Goal: Transaction & Acquisition: Purchase product/service

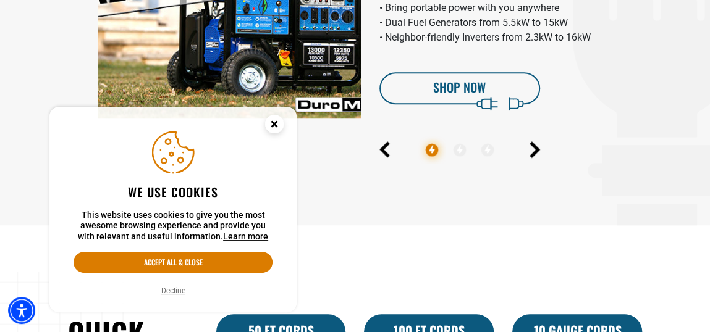
click at [266, 127] on circle "Cookie Consent" at bounding box center [274, 124] width 19 height 19
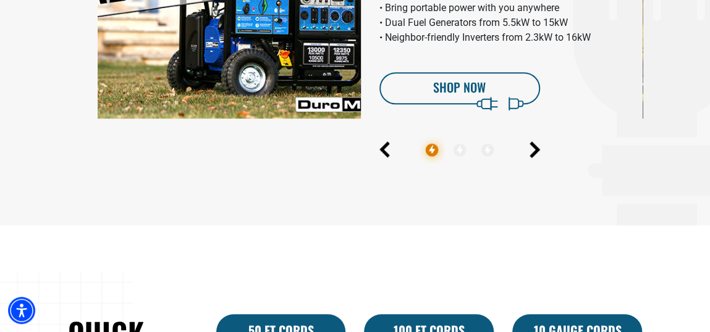
click at [279, 125] on div "BAD ASS GENERATORS • Bring portable power with you anywhere • Dual Fuel Generat…" at bounding box center [370, 22] width 545 height 214
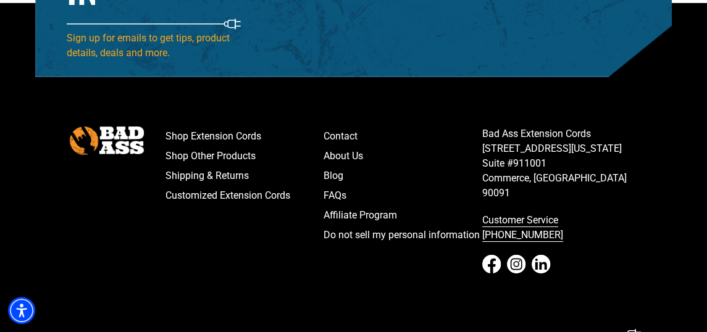
scroll to position [1833, 0]
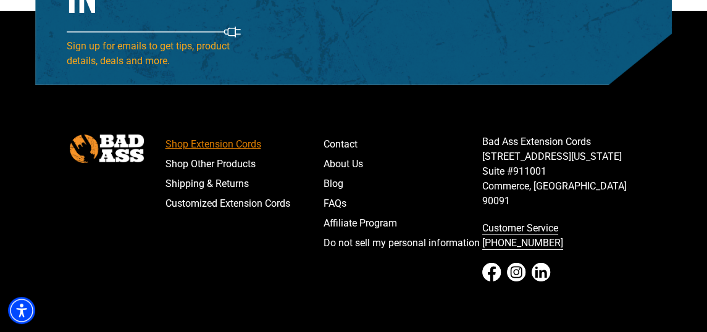
click at [195, 149] on link "Shop Extension Cords" at bounding box center [245, 145] width 159 height 20
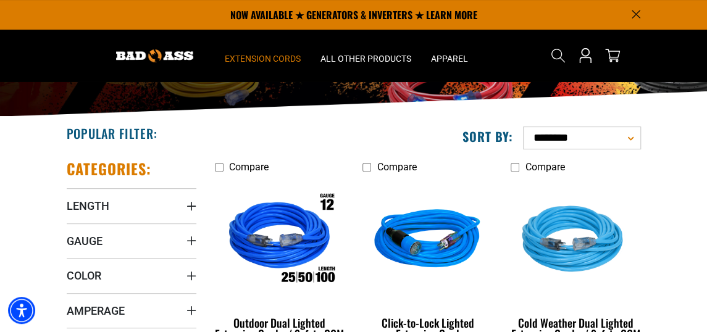
scroll to position [145, 0]
